Goal: Information Seeking & Learning: Check status

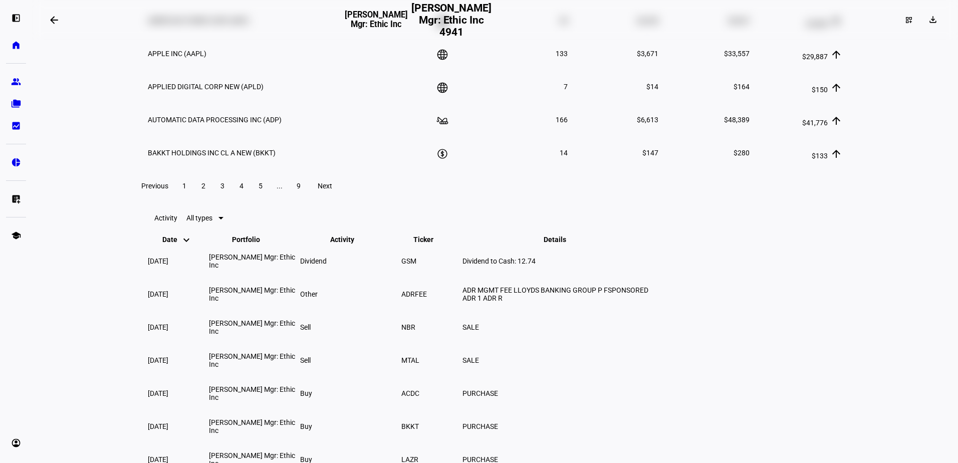
scroll to position [1703, 0]
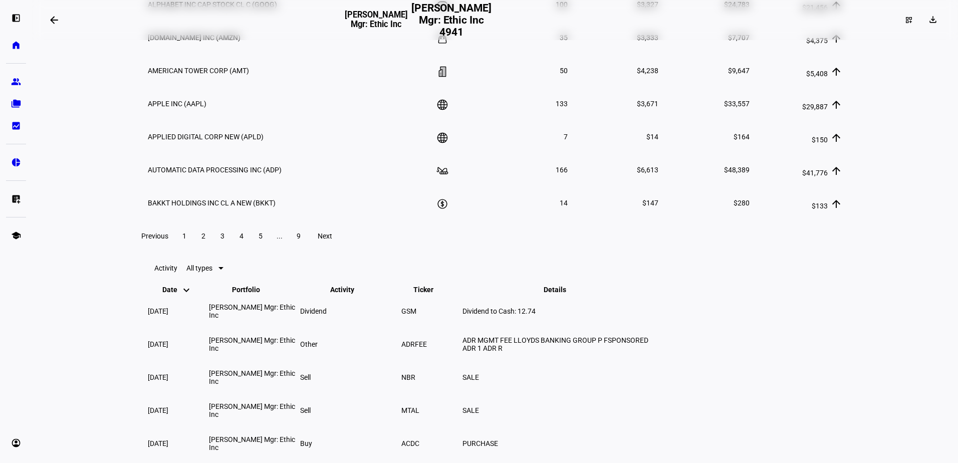
drag, startPoint x: 134, startPoint y: 63, endPoint x: 137, endPoint y: 78, distance: 15.3
click at [878, 67] on eth-layout-page-content "arrow_backwards [PERSON_NAME] Mgr: Ethic Inc [PERSON_NAME] Mgr: Ethic Inc 4941 …" at bounding box center [495, 231] width 926 height 463
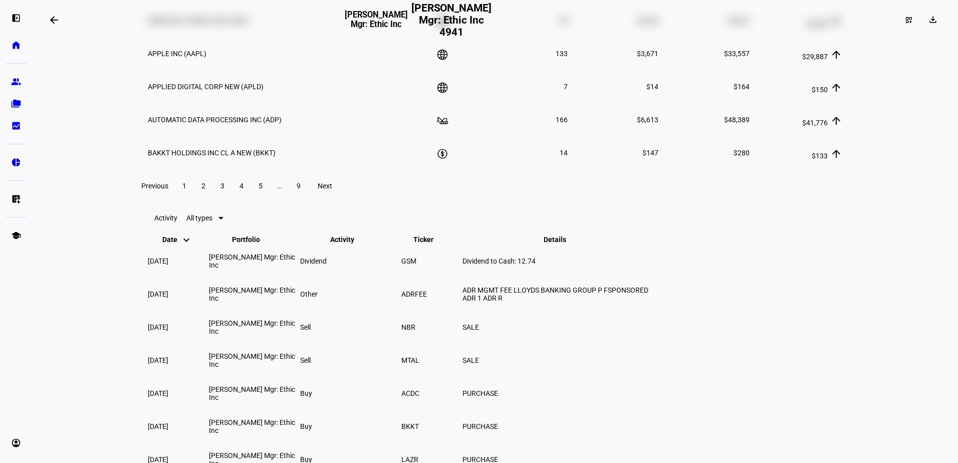
click at [212, 198] on span at bounding box center [203, 186] width 18 height 24
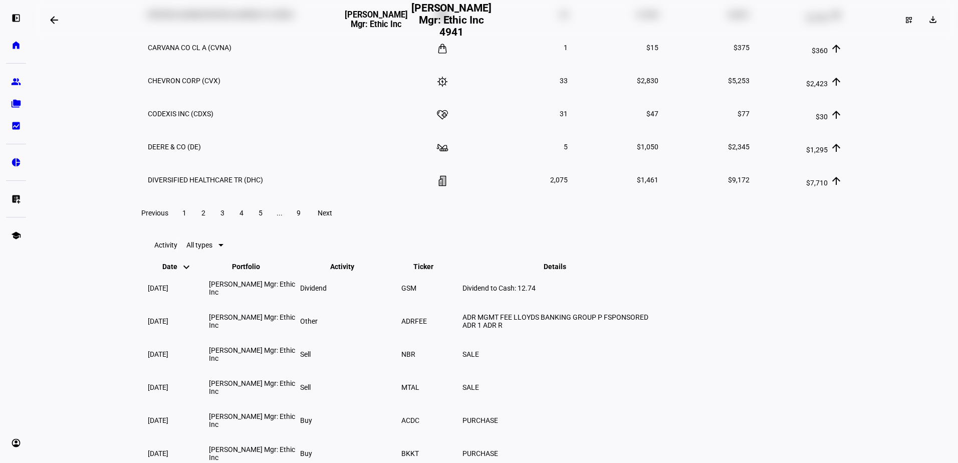
scroll to position [1703, 0]
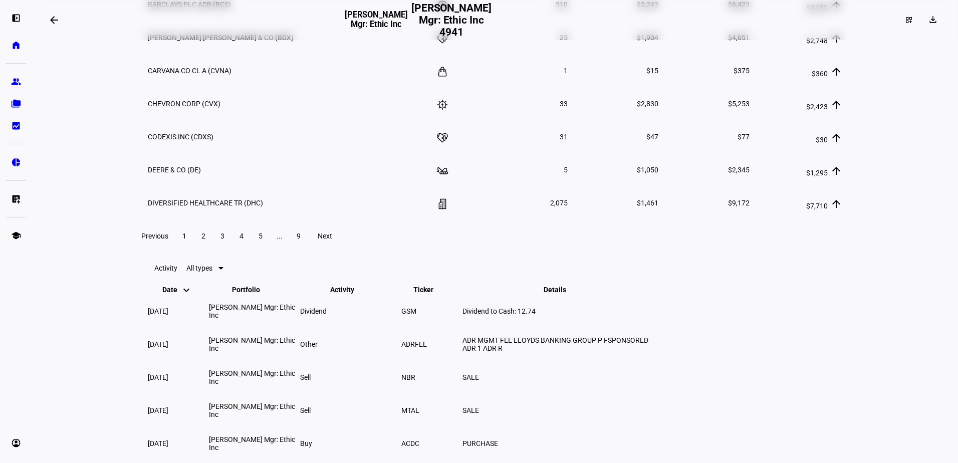
drag, startPoint x: 243, startPoint y: 433, endPoint x: 228, endPoint y: 370, distance: 65.4
click at [224, 240] on span "3" at bounding box center [222, 236] width 4 height 8
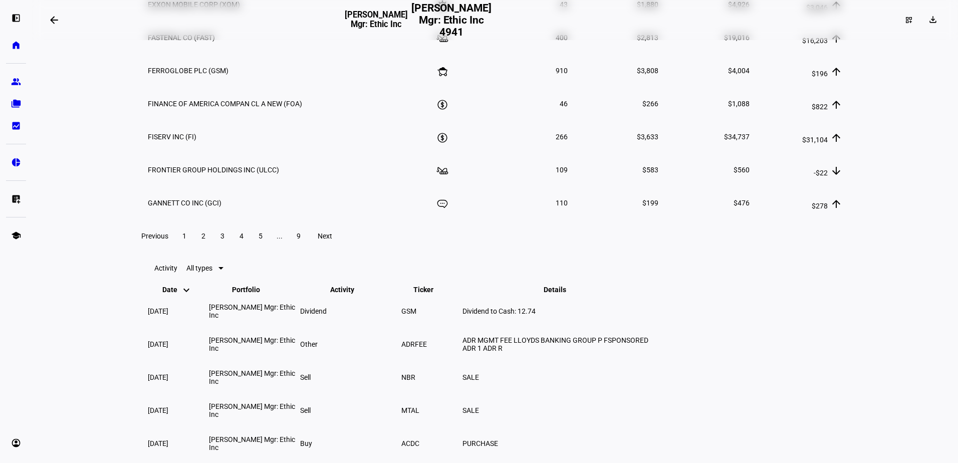
click at [243, 240] on span "4" at bounding box center [241, 236] width 4 height 8
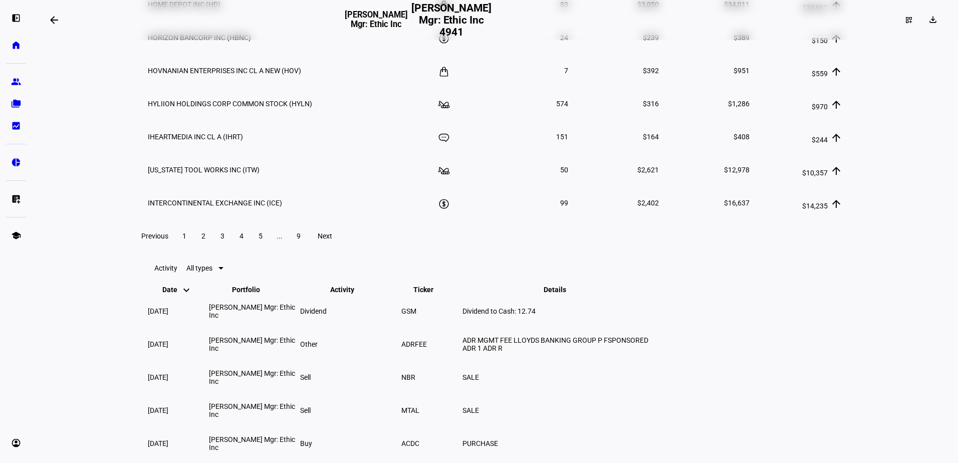
click at [263, 240] on span "5" at bounding box center [261, 236] width 4 height 8
click at [263, 240] on span "6" at bounding box center [261, 236] width 4 height 8
drag, startPoint x: 103, startPoint y: 85, endPoint x: 89, endPoint y: 103, distance: 22.1
click at [103, 85] on eth-layout-page-content "arrow_backwards [PERSON_NAME] Mgr: Ethic Inc [PERSON_NAME] Mgr: Ethic Inc 4941 …" at bounding box center [495, 231] width 926 height 463
click at [263, 240] on span "7" at bounding box center [261, 236] width 4 height 8
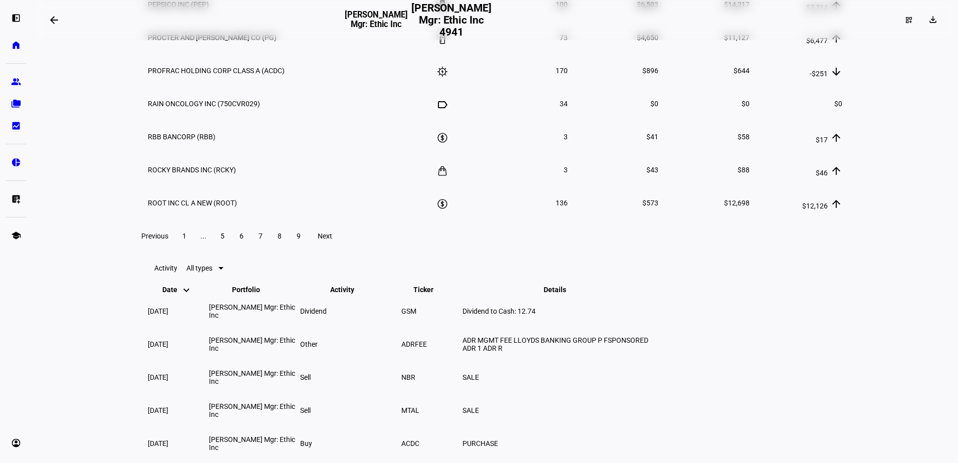
click at [282, 240] on span "8" at bounding box center [280, 236] width 4 height 8
click at [301, 240] on span "9" at bounding box center [299, 236] width 4 height 8
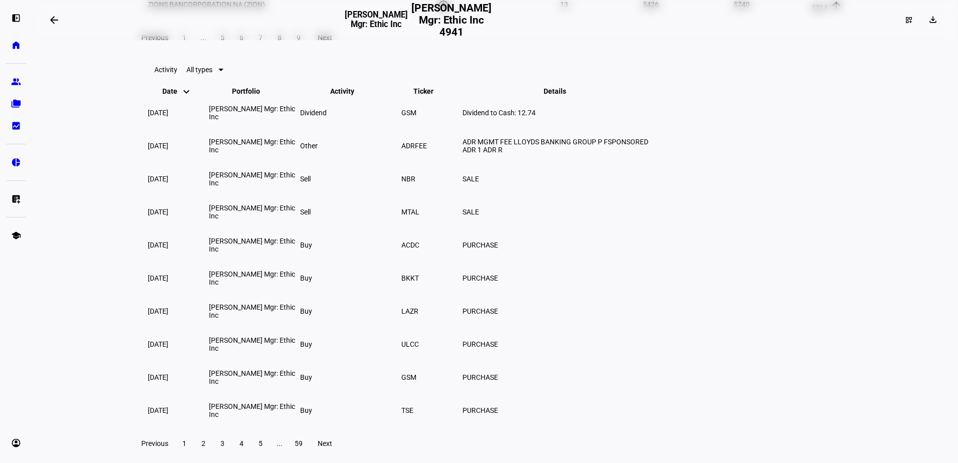
scroll to position [1653, 0]
